Goal: Find specific page/section: Find specific page/section

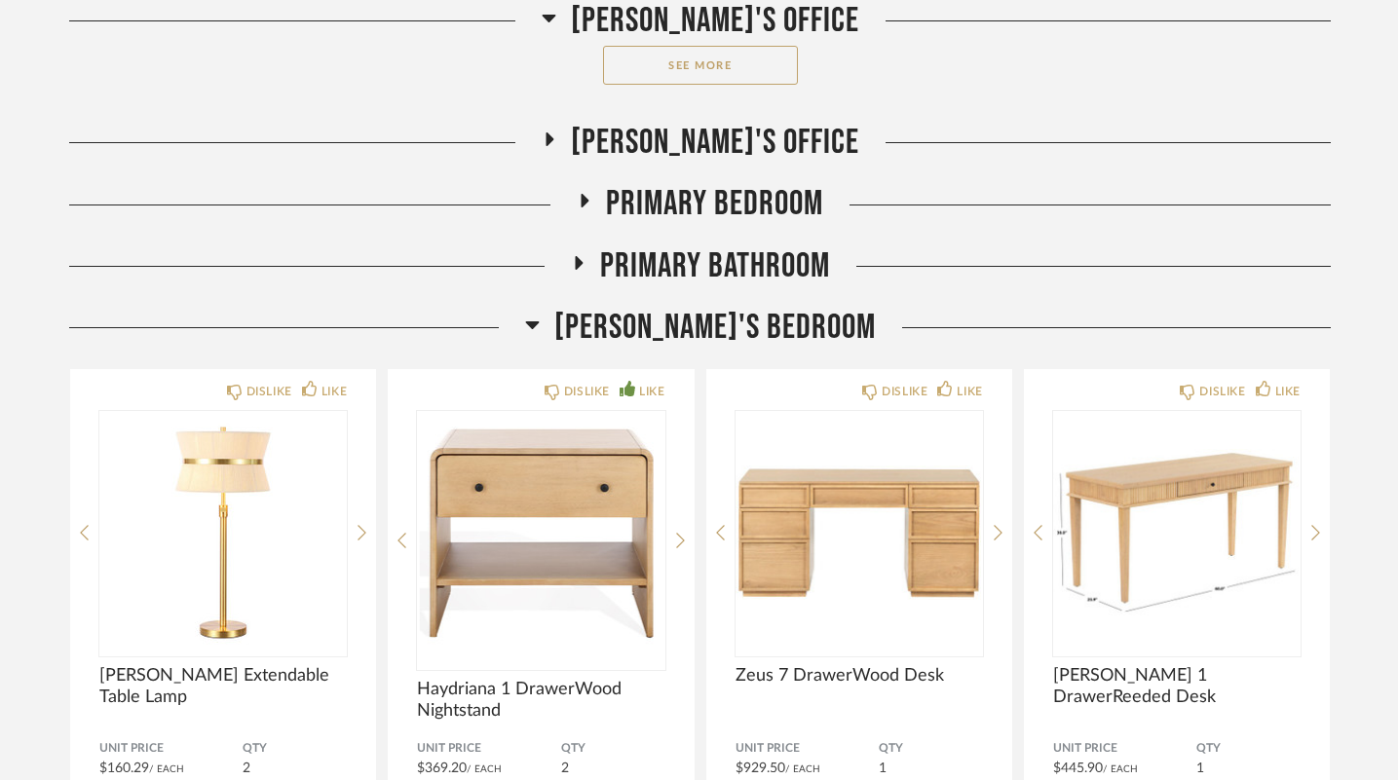
scroll to position [4065, 0]
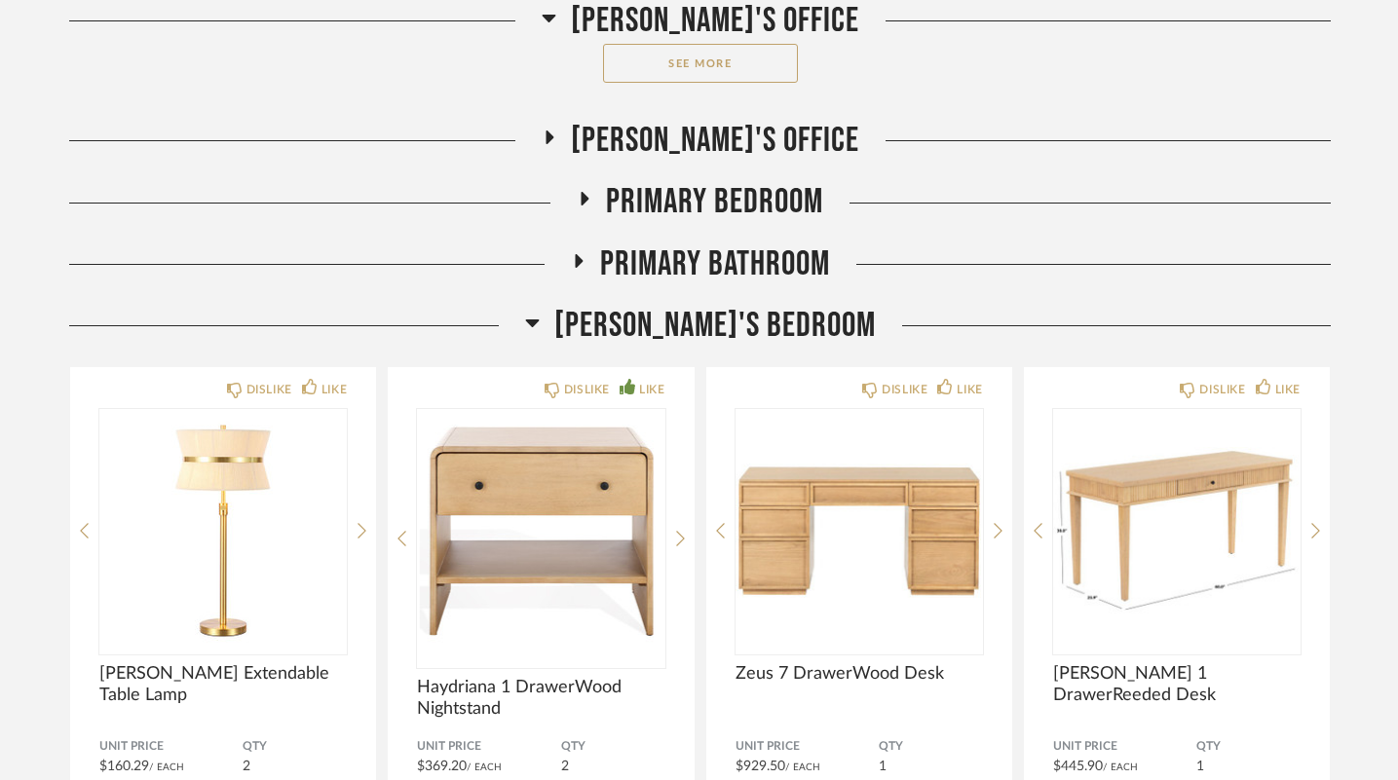
click at [606, 207] on span "Primary Bedroom" at bounding box center [714, 202] width 217 height 42
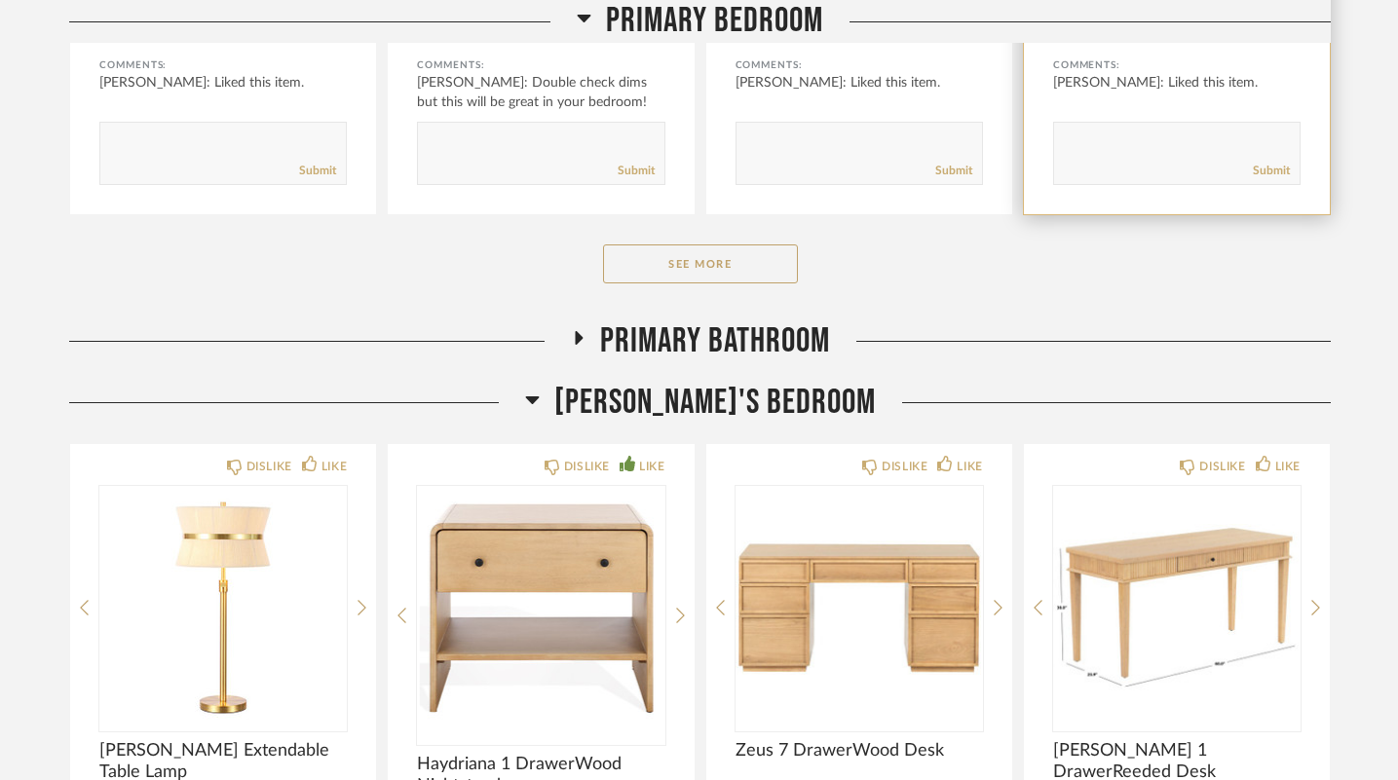
scroll to position [4807, 0]
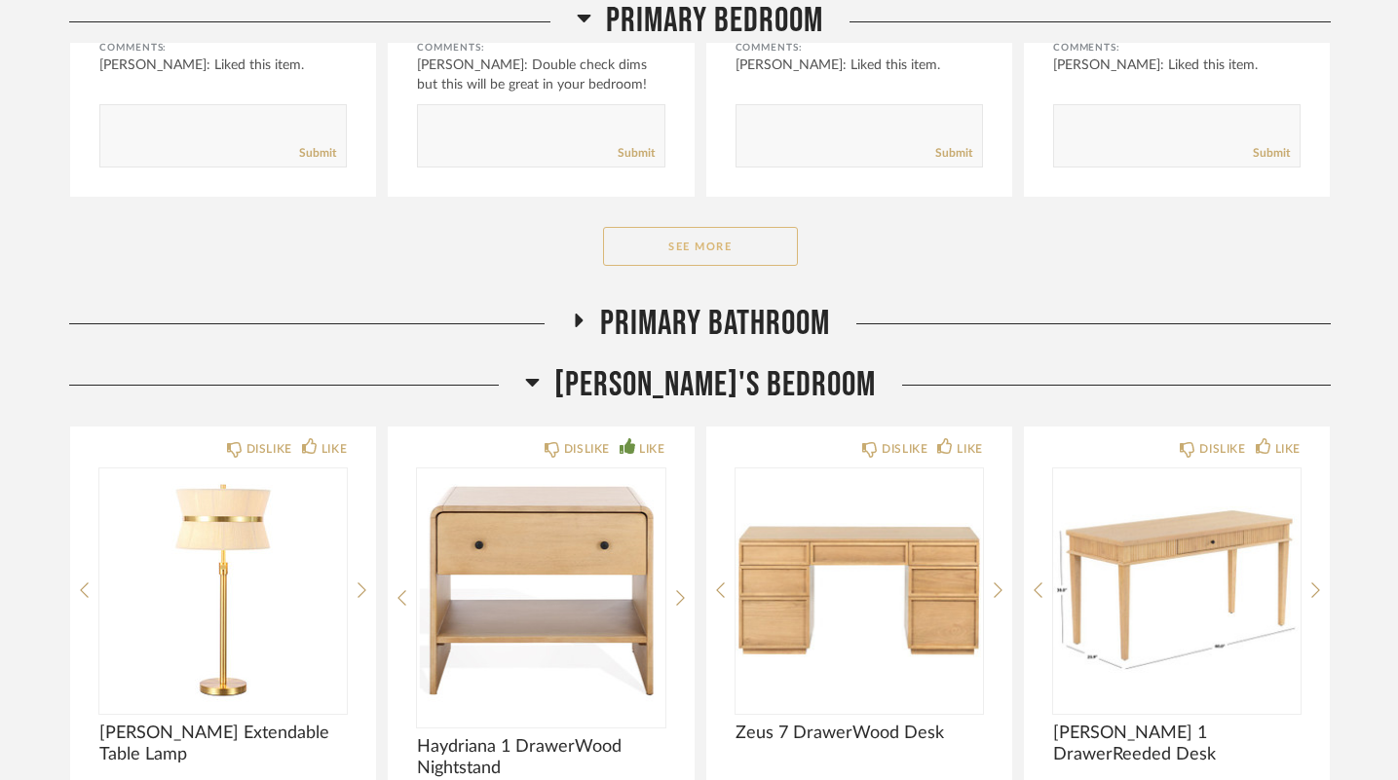
click at [749, 258] on button "See More" at bounding box center [700, 246] width 195 height 39
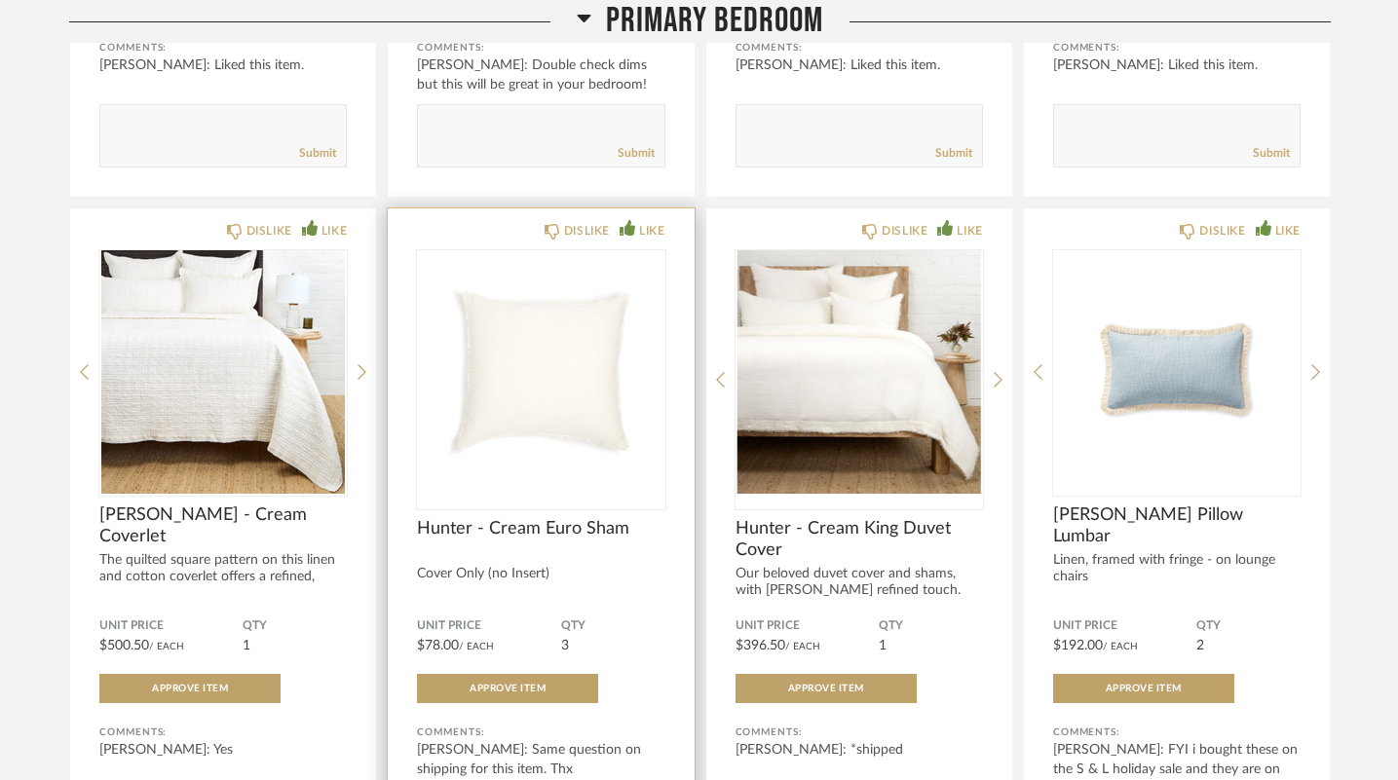
click at [538, 418] on img "0" at bounding box center [540, 372] width 247 height 244
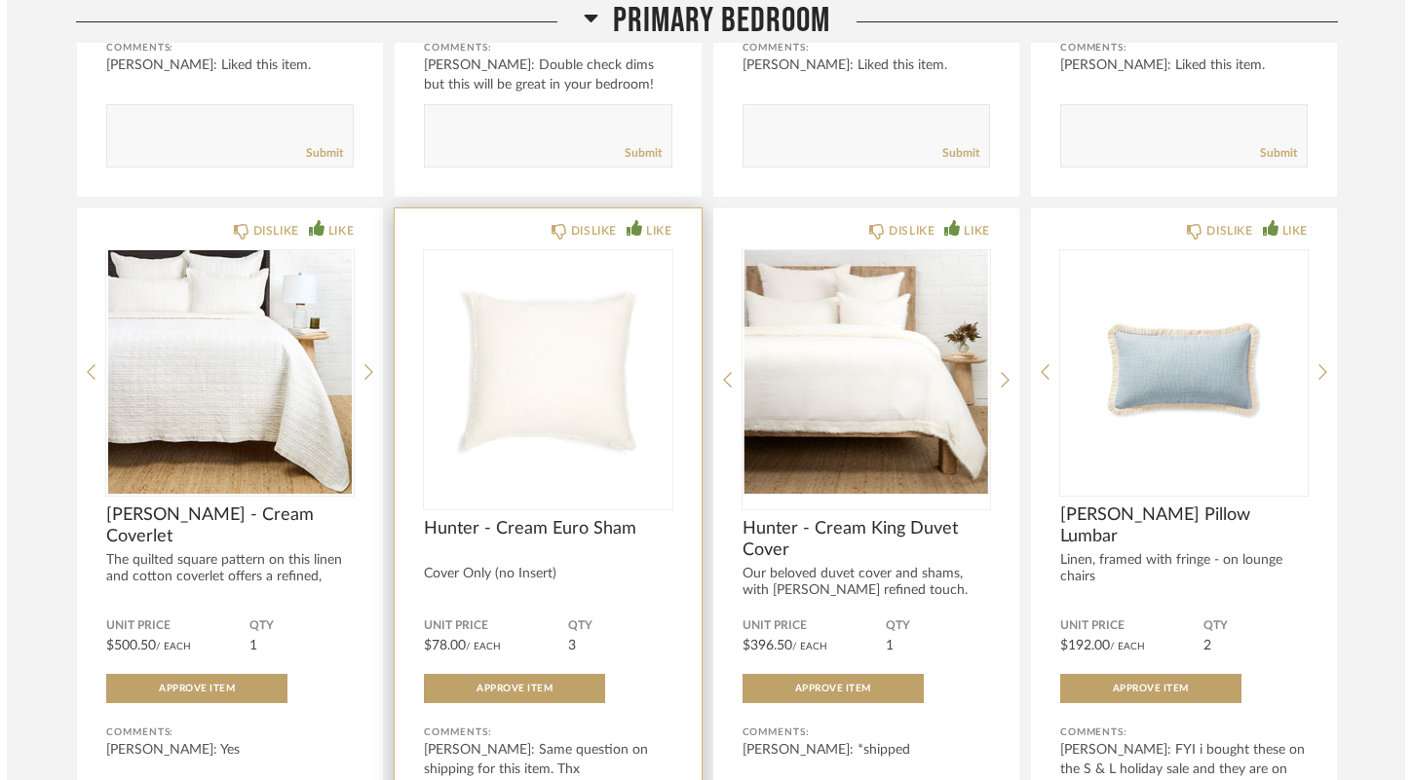
scroll to position [0, 0]
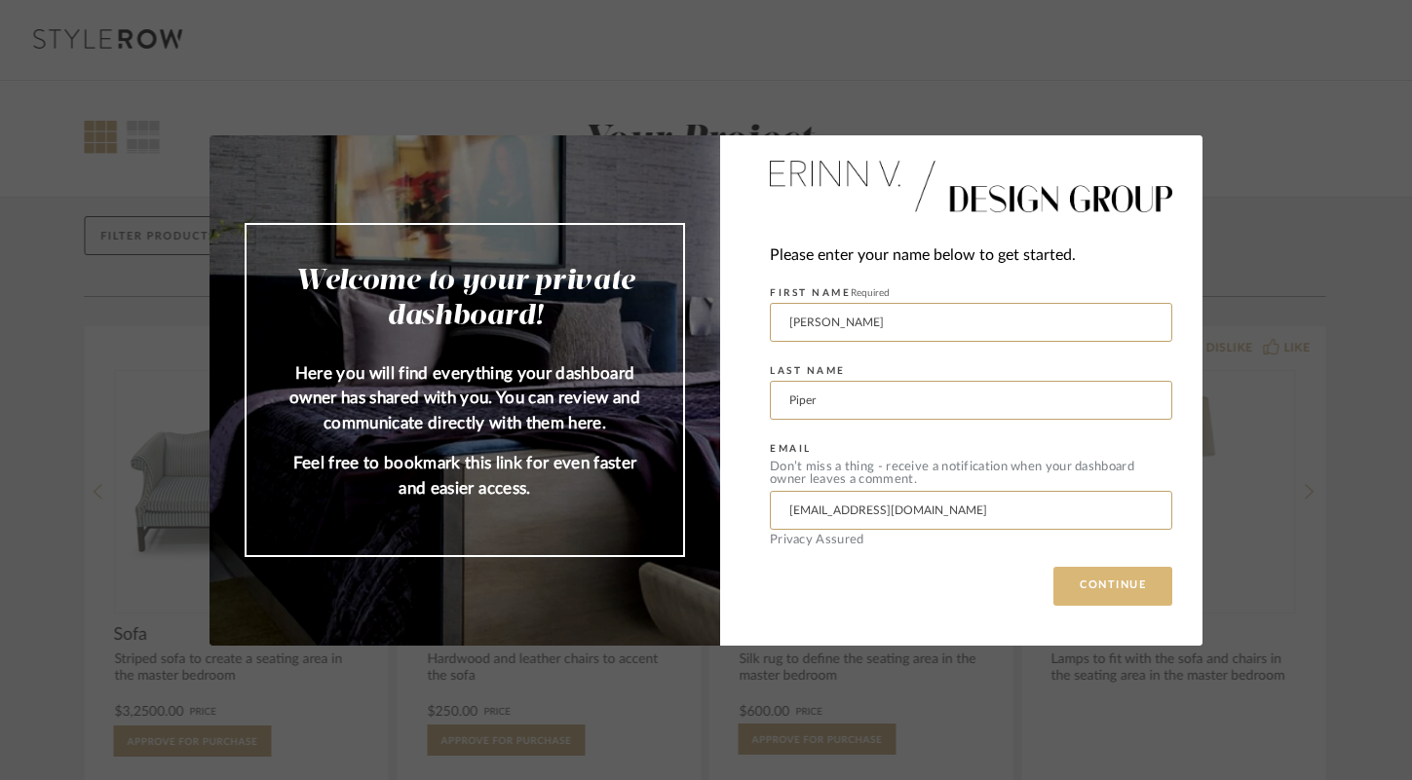
click at [1099, 584] on button "CONTINUE" at bounding box center [1112, 586] width 119 height 39
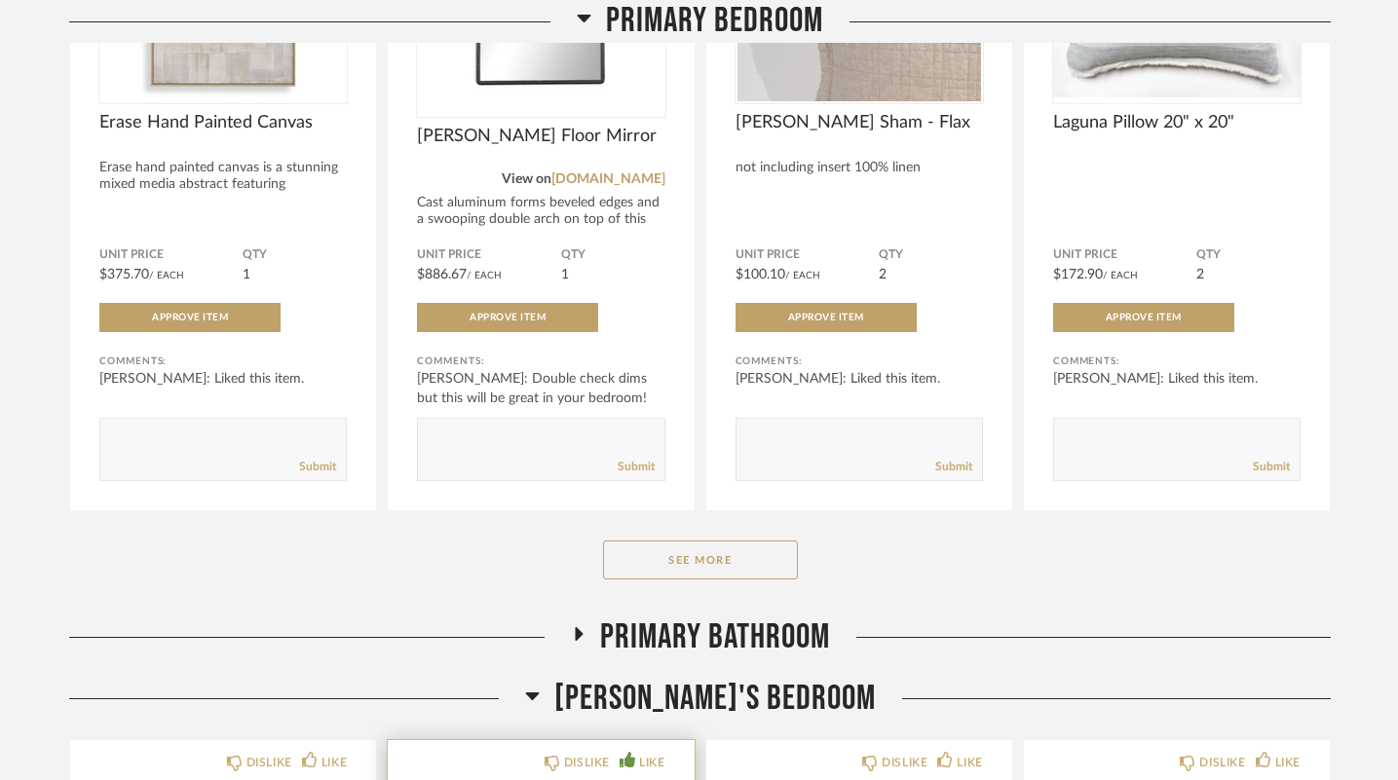
scroll to position [4514, 0]
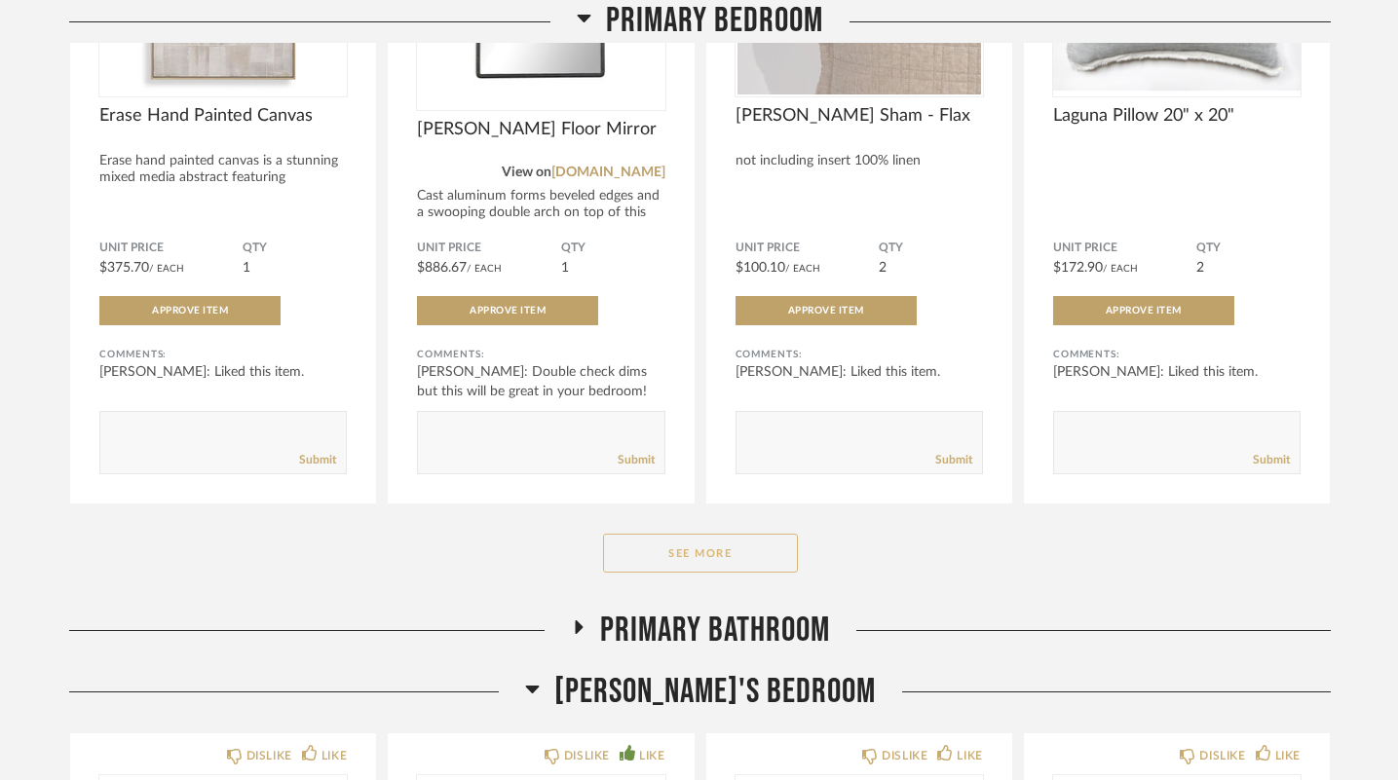
click at [695, 548] on button "See More" at bounding box center [700, 553] width 195 height 39
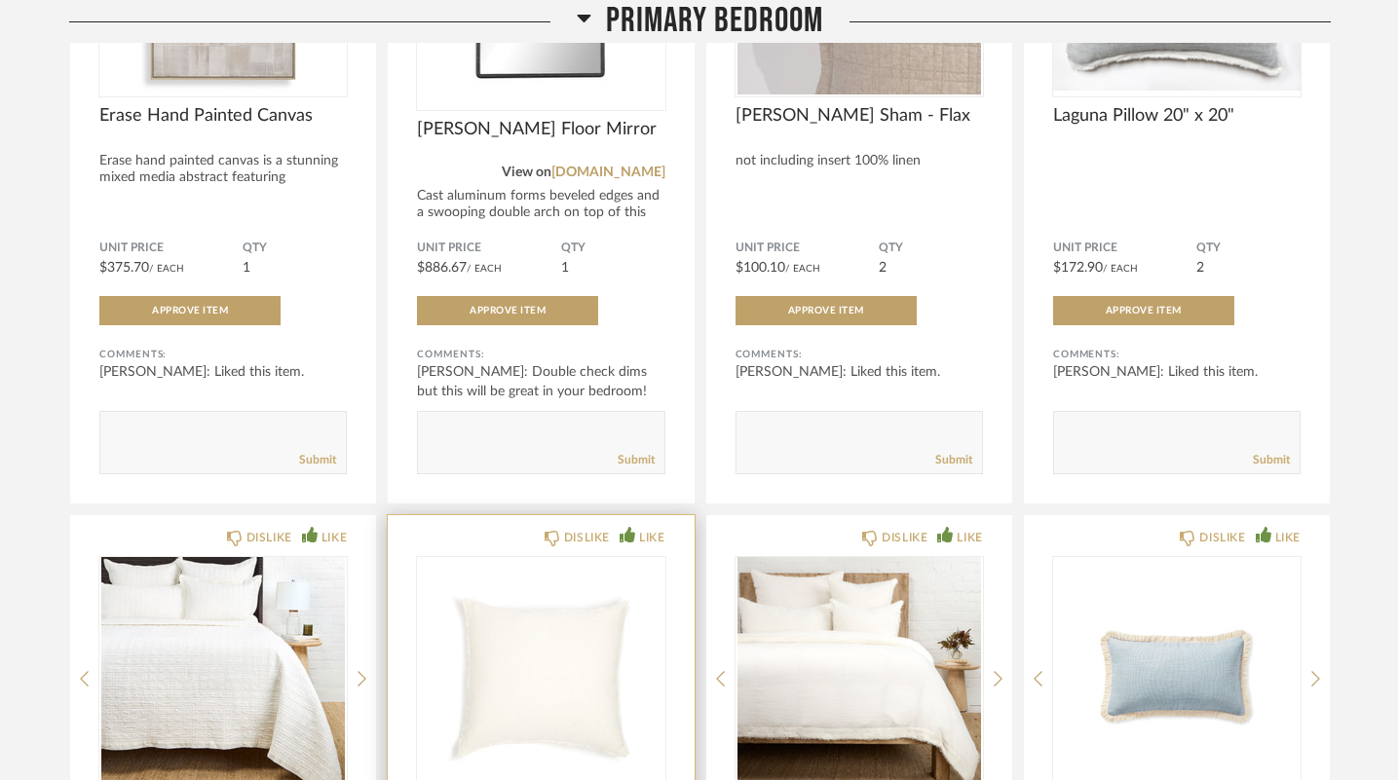
click at [524, 673] on img "0" at bounding box center [540, 679] width 247 height 244
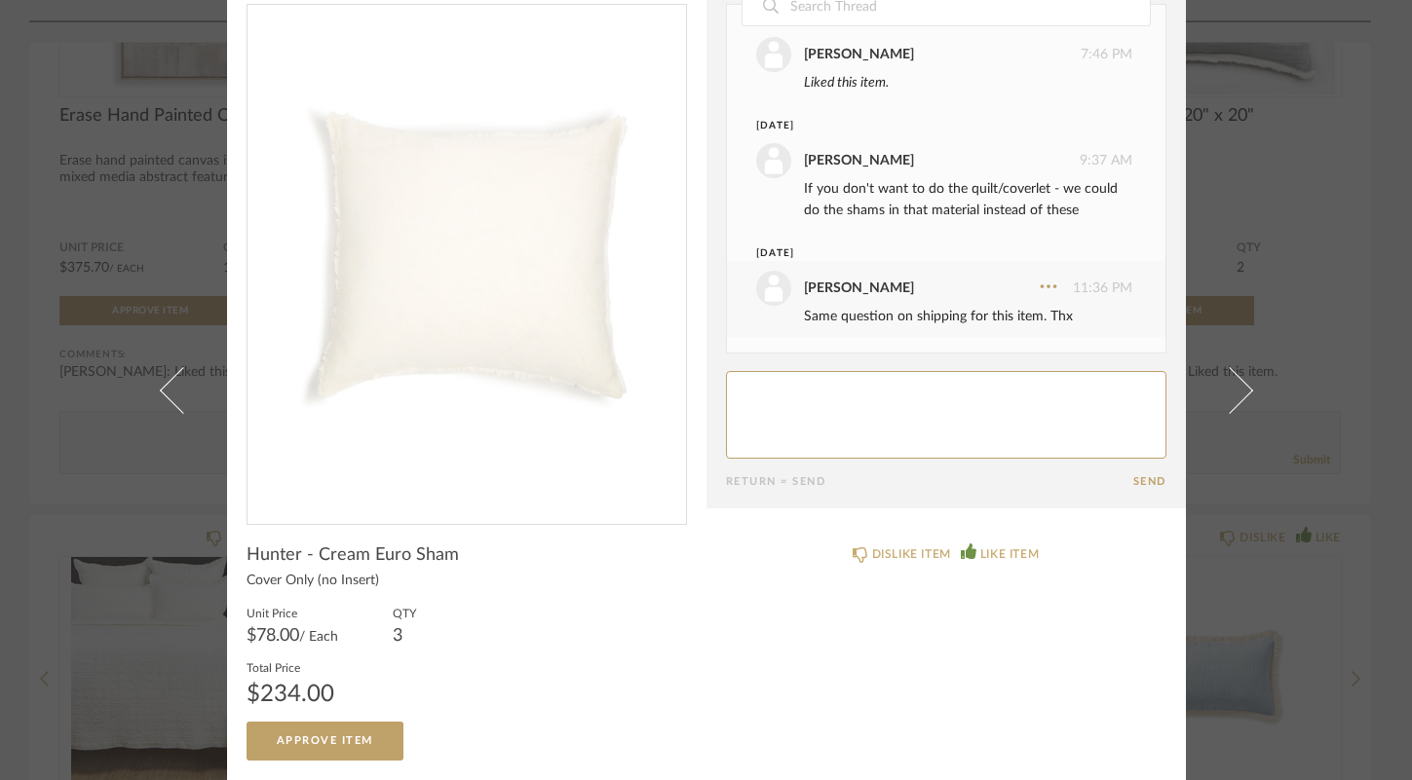
scroll to position [0, 0]
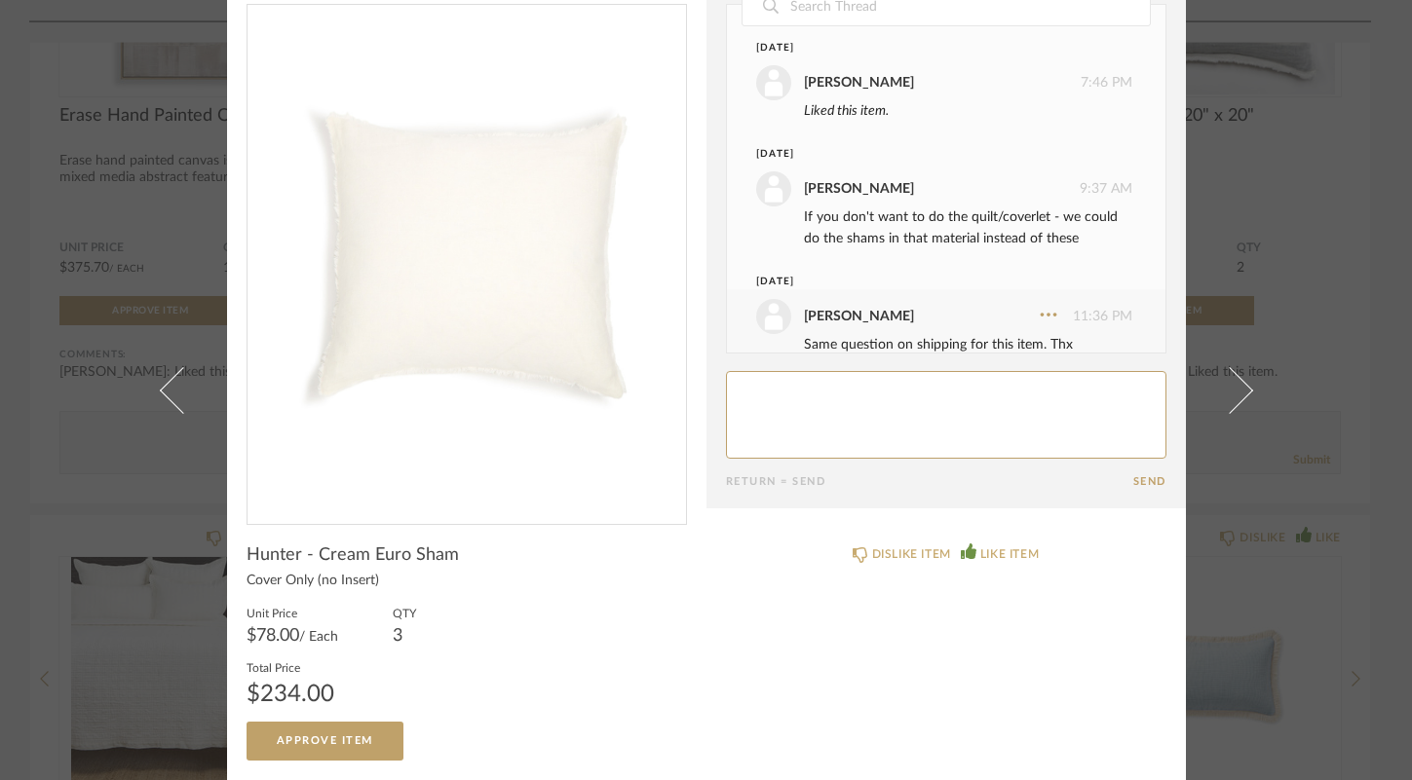
click at [441, 560] on span "Hunter - Cream Euro Sham" at bounding box center [352, 555] width 212 height 21
click at [433, 561] on span "Hunter - Cream Euro Sham" at bounding box center [352, 555] width 212 height 21
